Goal: Find specific page/section: Find specific page/section

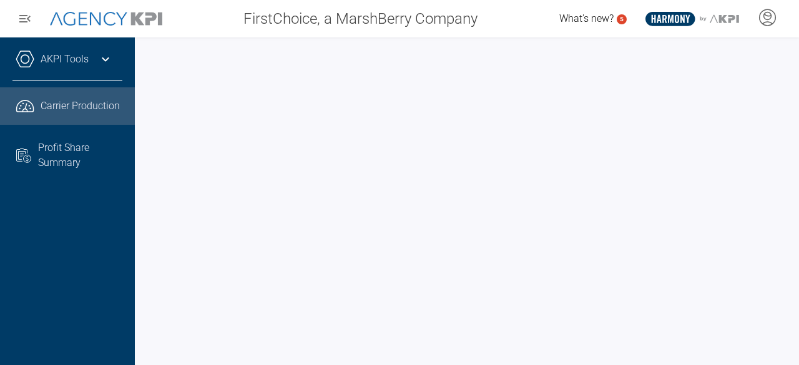
scroll to position [0, 207]
click at [105, 52] on icon at bounding box center [105, 59] width 15 height 15
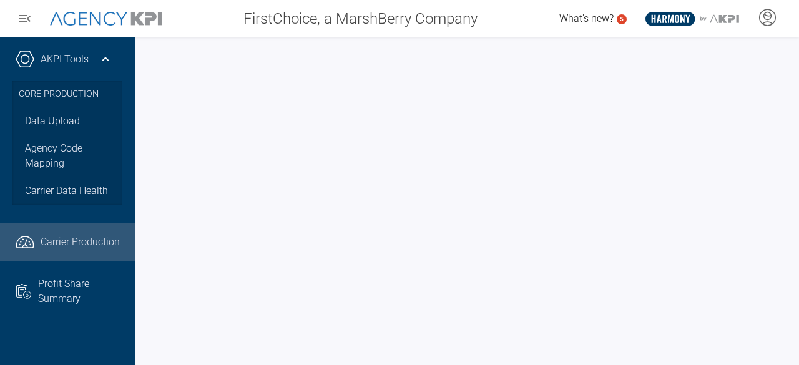
scroll to position [0, 0]
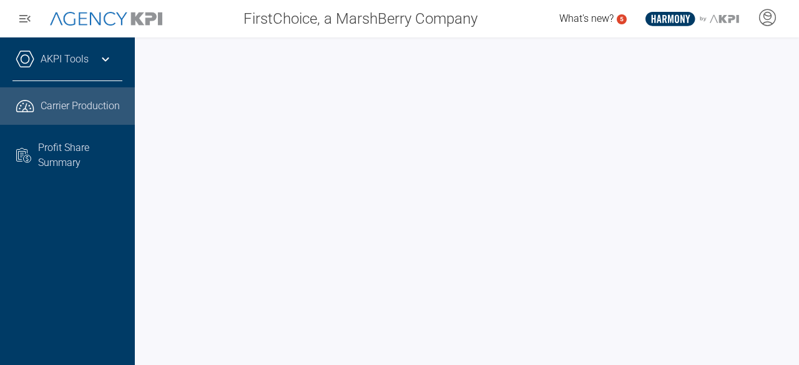
click at [31, 271] on div "AKPI Tools Core Production Data Upload Agency Code Mapping Carrier Data Health …" at bounding box center [67, 201] width 135 height 328
